Goal: Task Accomplishment & Management: Manage account settings

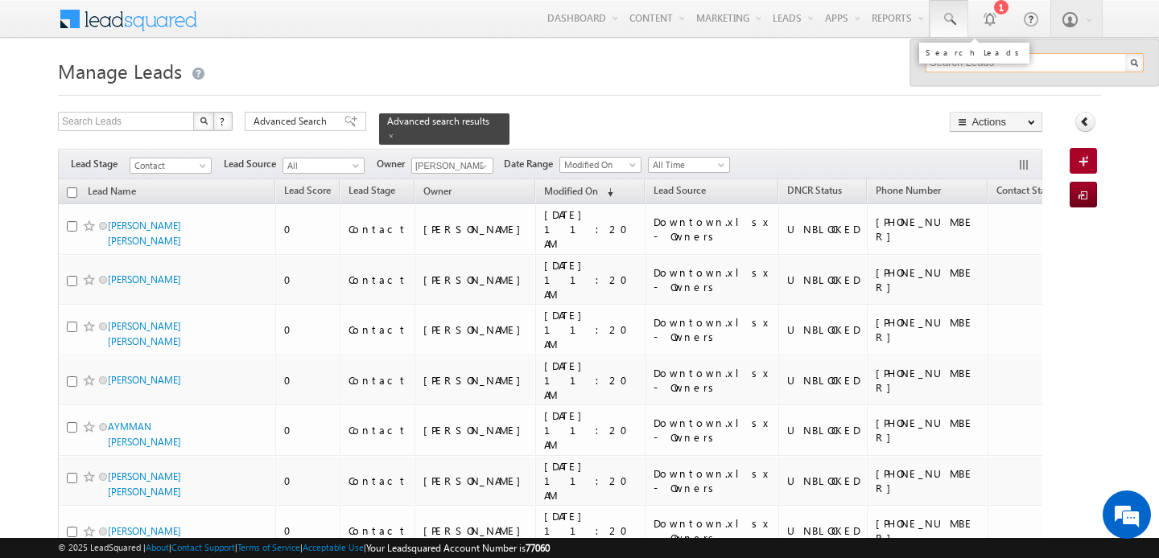
paste input "564919044"
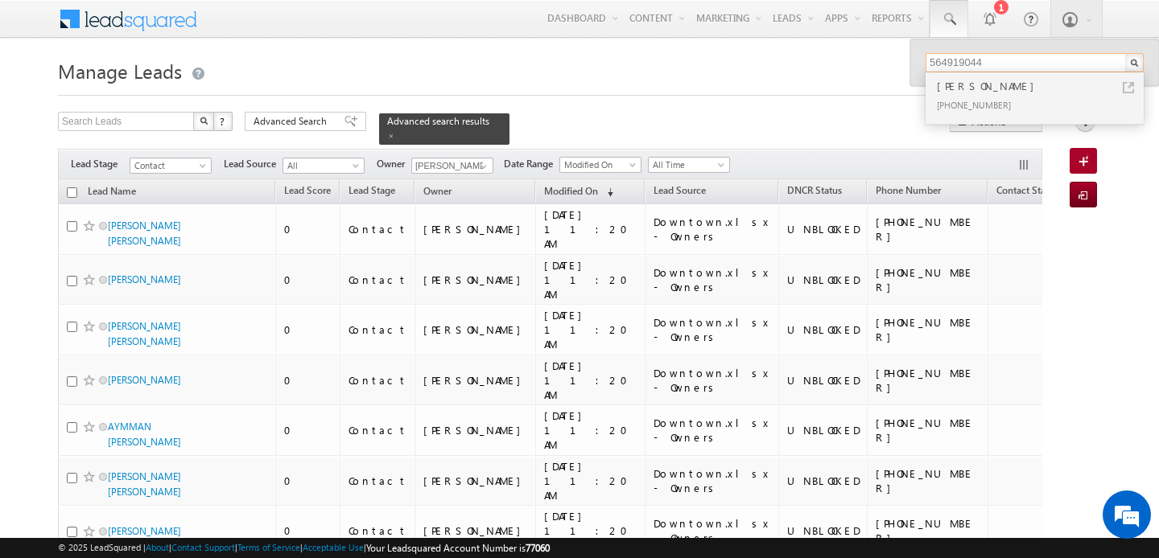
type input "564919044"
click at [966, 94] on div "[PERSON_NAME]" at bounding box center [1041, 86] width 216 height 18
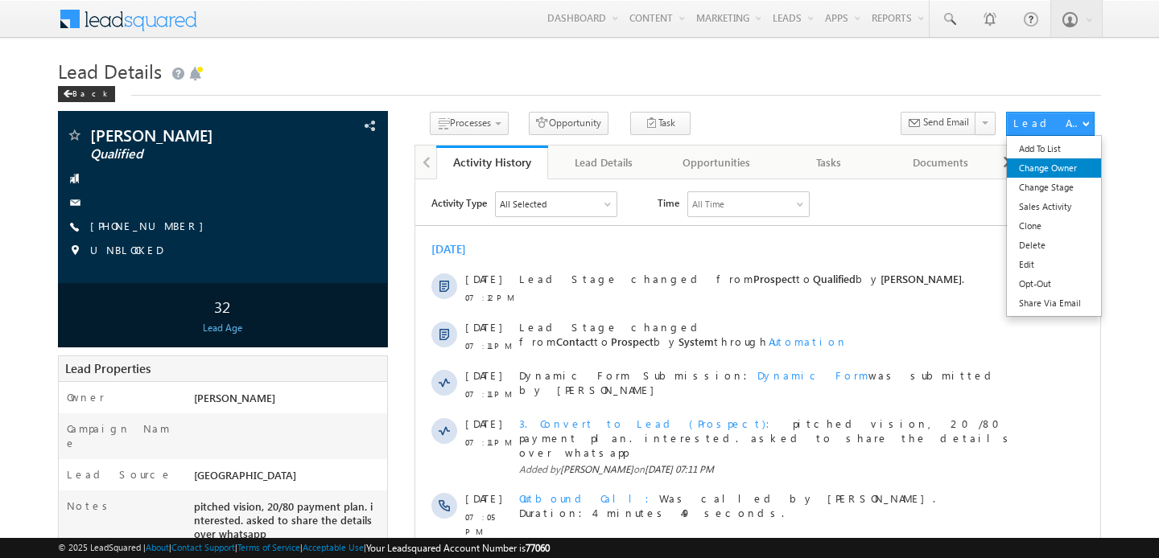
click at [1047, 170] on link "Change Owner" at bounding box center [1054, 168] width 94 height 19
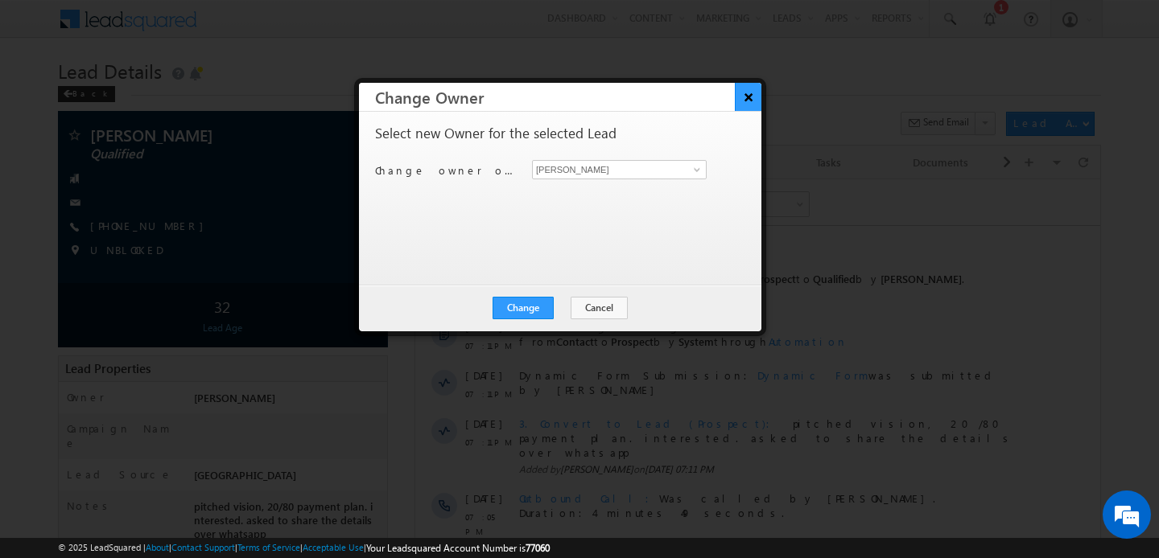
click at [745, 99] on button "×" at bounding box center [748, 97] width 27 height 28
